Goal: Find specific page/section: Find specific page/section

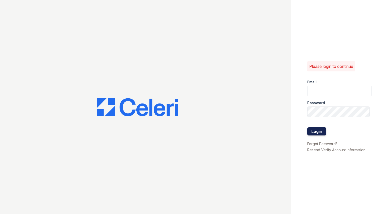
type input "[EMAIL_ADDRESS][DOMAIN_NAME]"
click at [323, 135] on button "Login" at bounding box center [316, 131] width 19 height 8
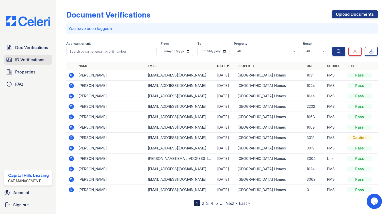
click at [30, 58] on span "ID Verifications" at bounding box center [29, 60] width 29 height 6
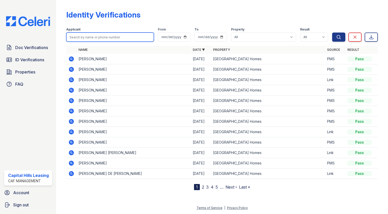
click at [116, 37] on input "search" at bounding box center [110, 36] width 88 height 9
type input "koby"
click at [332, 32] on button "Search" at bounding box center [338, 36] width 13 height 9
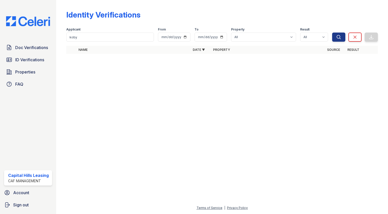
click at [36, 66] on div "Doc Verifications ID Verifications Properties FAQ" at bounding box center [28, 65] width 52 height 47
click at [27, 70] on span "Properties" at bounding box center [25, 72] width 20 height 6
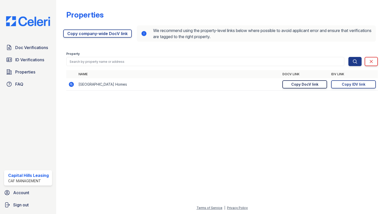
click at [308, 84] on div "Copy DocV link" at bounding box center [304, 84] width 27 height 5
click at [28, 60] on span "ID Verifications" at bounding box center [29, 60] width 29 height 6
